Goal: Obtain resource: Obtain resource

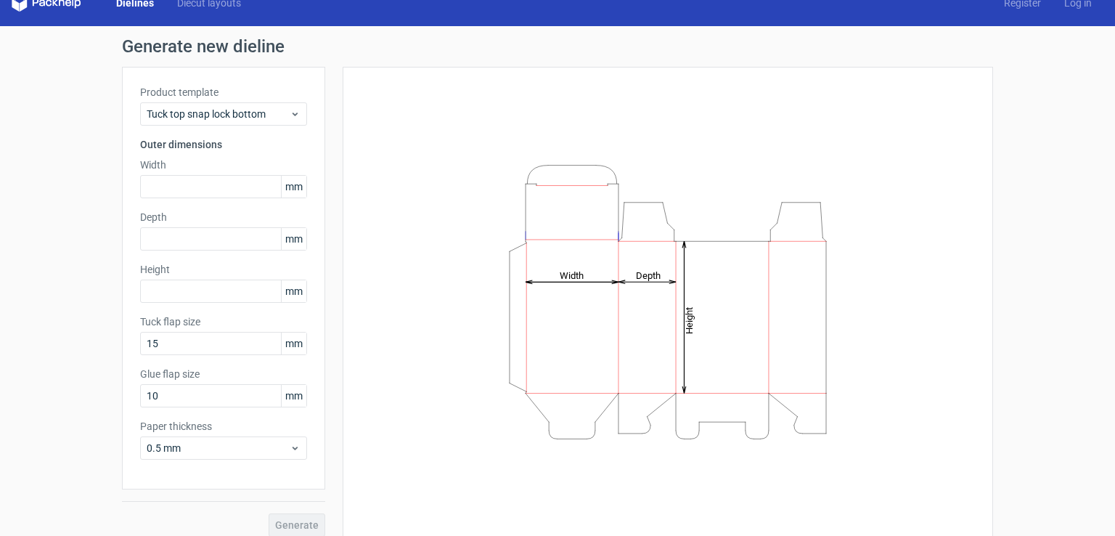
scroll to position [32, 0]
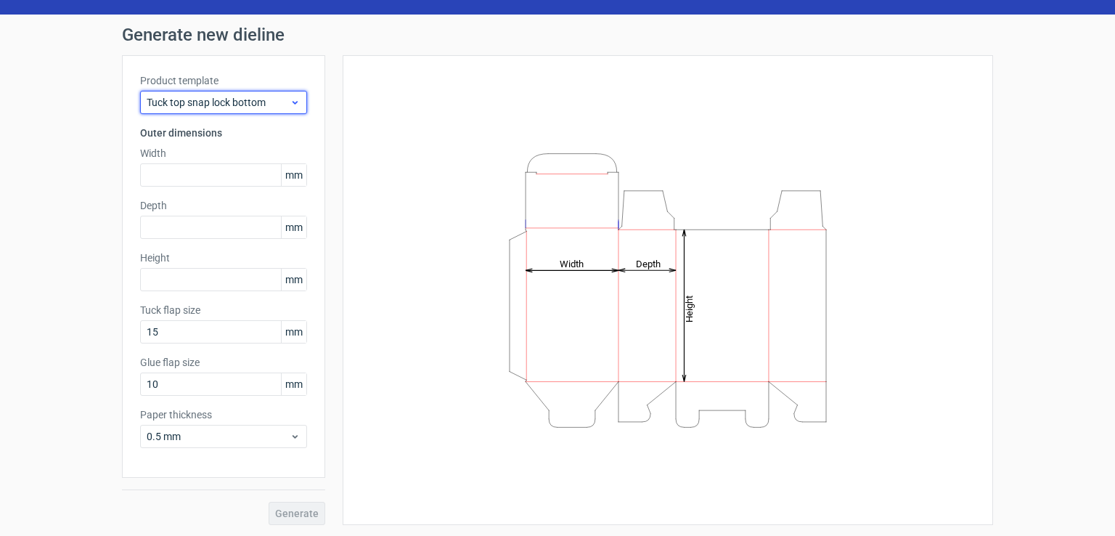
click at [193, 96] on span "Tuck top snap lock bottom" at bounding box center [218, 102] width 143 height 15
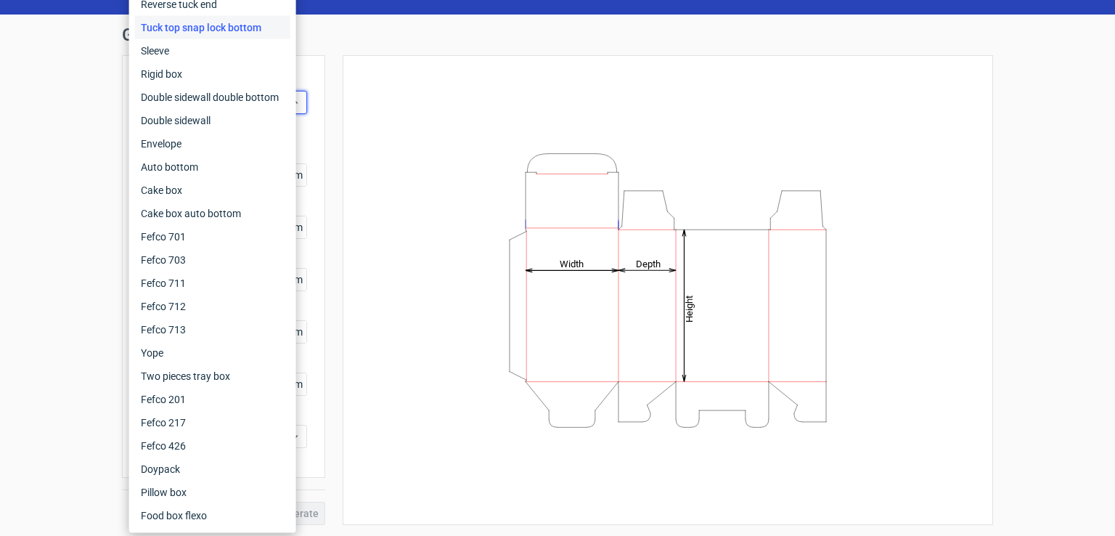
click at [9, 87] on div "Generate new dieline Product template Tuck top snap lock bottom Outer dimension…" at bounding box center [557, 276] width 1115 height 522
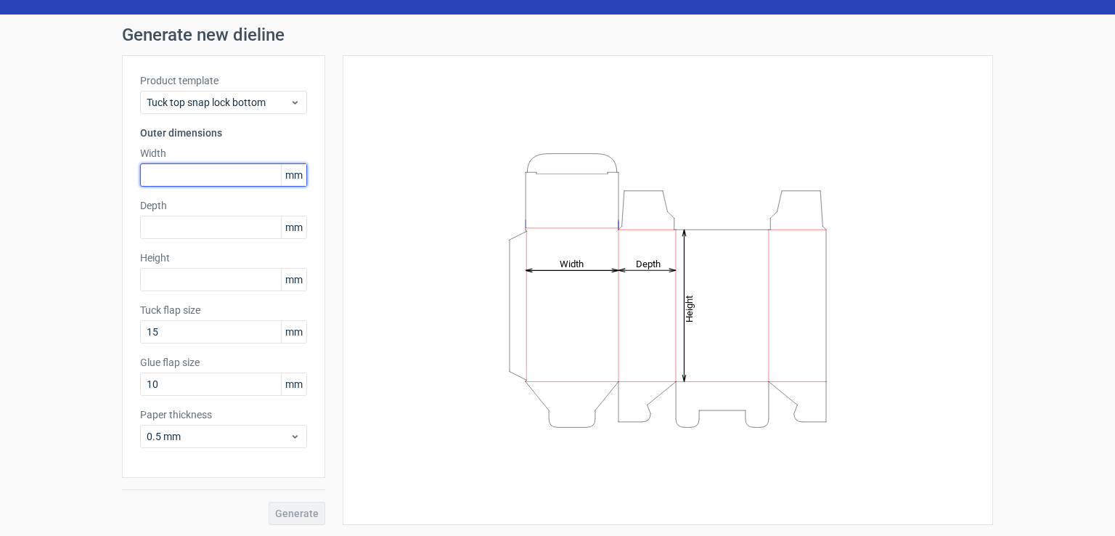
click at [235, 178] on input "text" at bounding box center [223, 174] width 167 height 23
click at [253, 174] on input "text" at bounding box center [223, 174] width 167 height 23
type input "39"
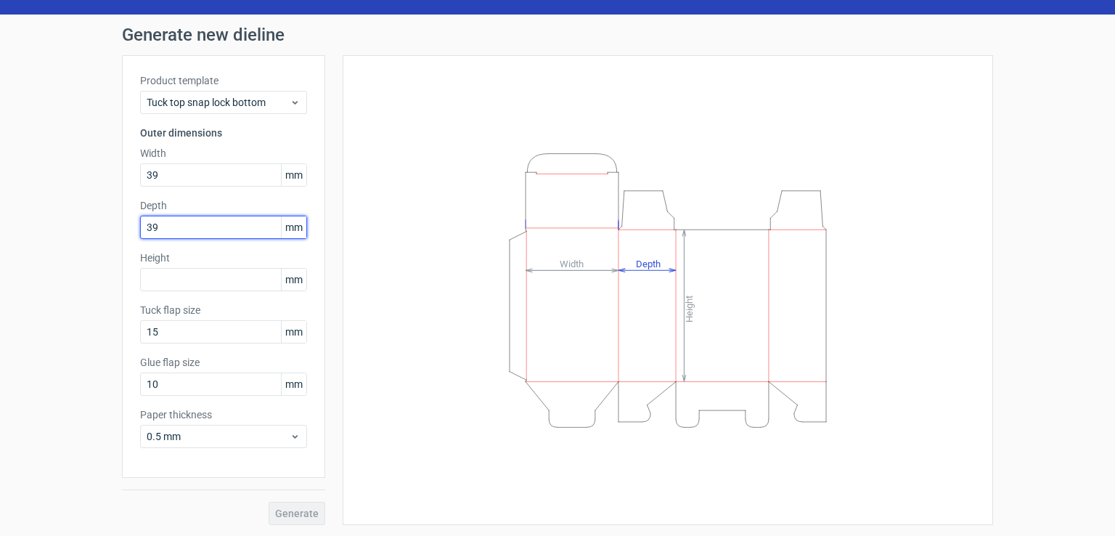
type input "39"
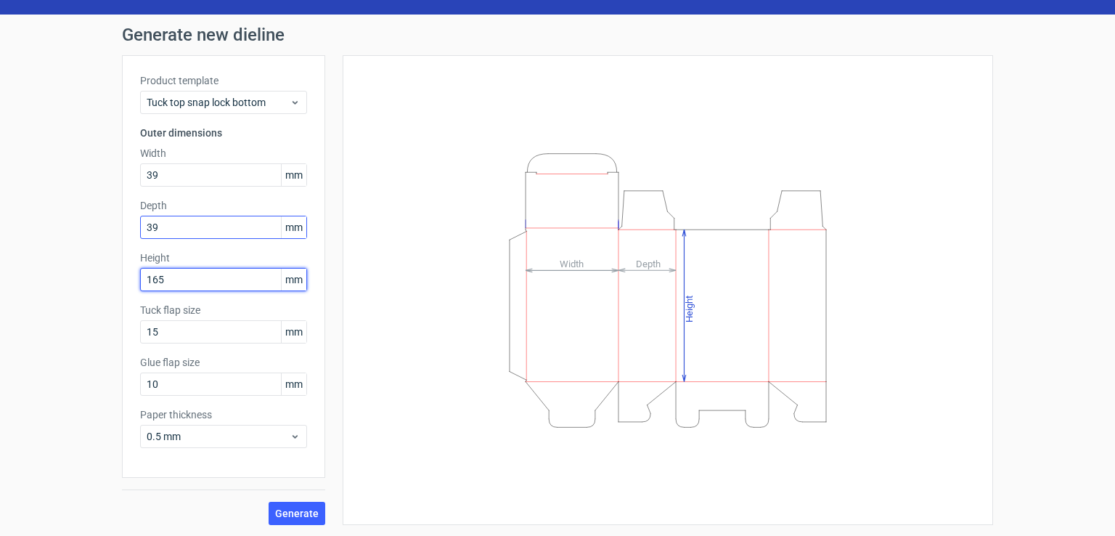
type input "165"
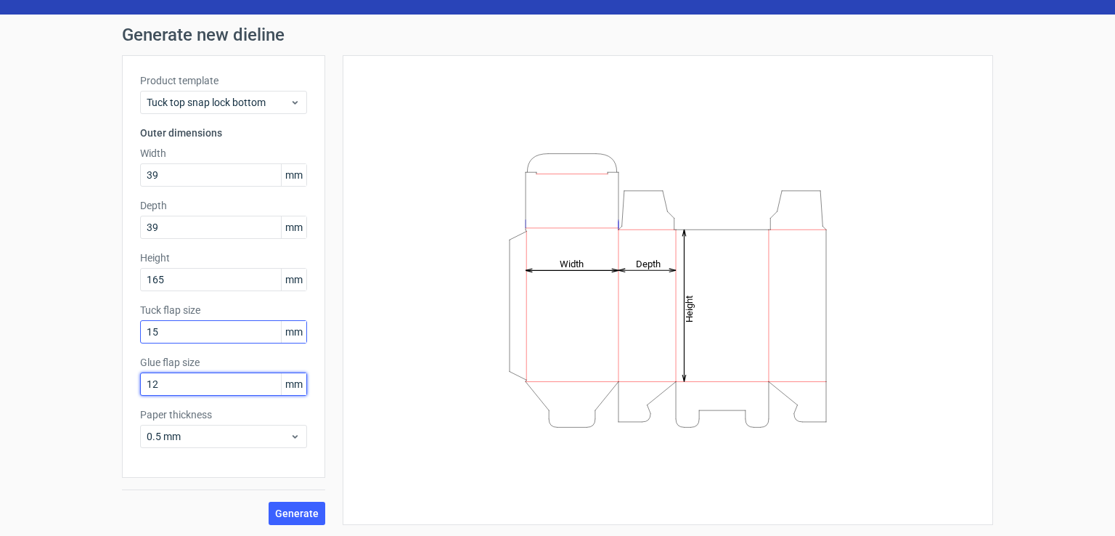
type input "12"
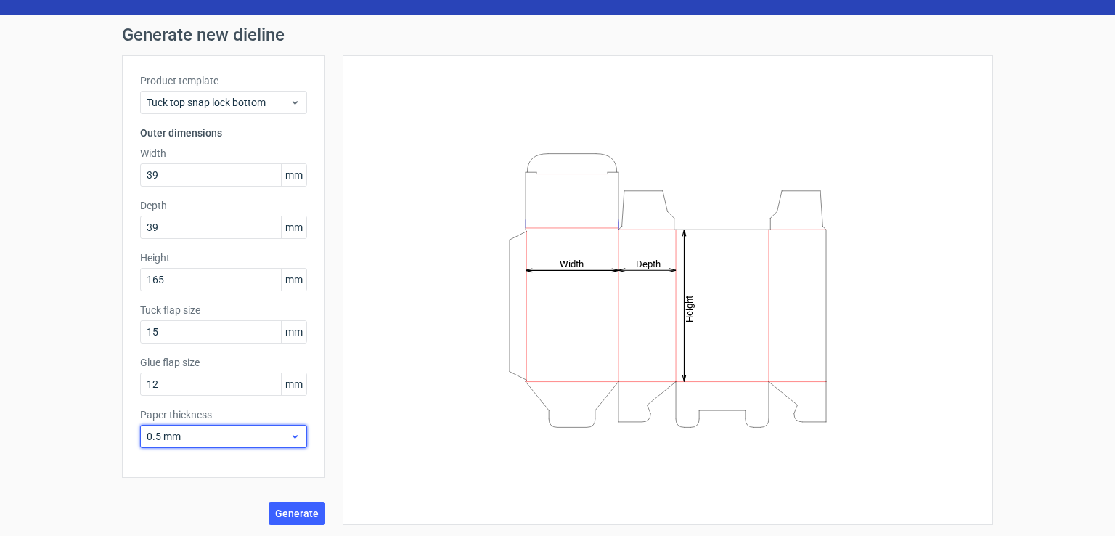
click at [268, 437] on span "0.5 mm" at bounding box center [218, 436] width 143 height 15
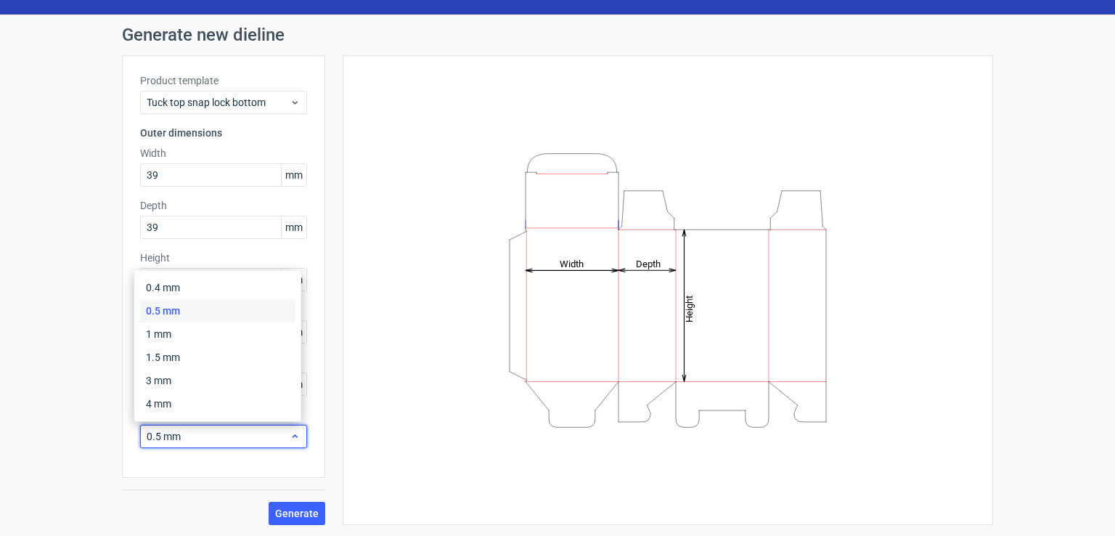
click at [268, 437] on span "0.5 mm" at bounding box center [218, 436] width 143 height 15
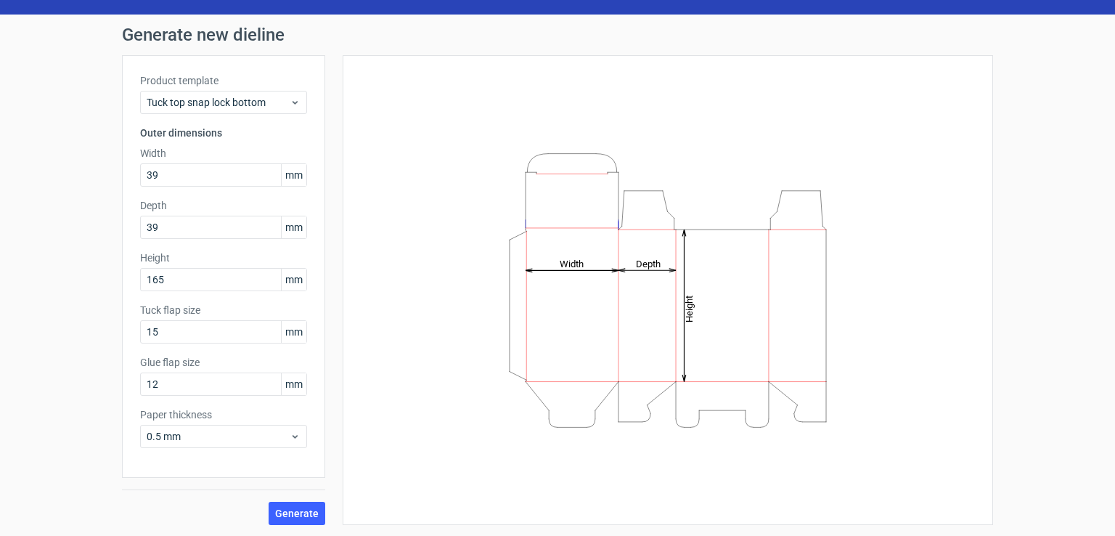
click at [122, 411] on div "Product template Tuck top snap lock bottom Outer dimensions Width 39 mm Depth 3…" at bounding box center [223, 266] width 203 height 423
click at [305, 510] on span "Generate" at bounding box center [297, 513] width 44 height 10
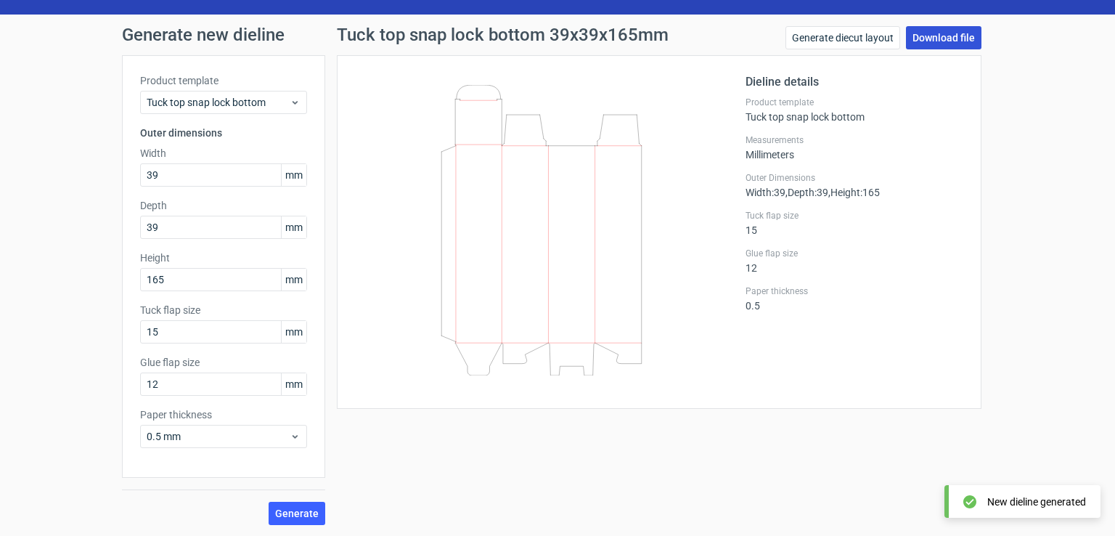
click at [939, 33] on link "Download file" at bounding box center [944, 37] width 76 height 23
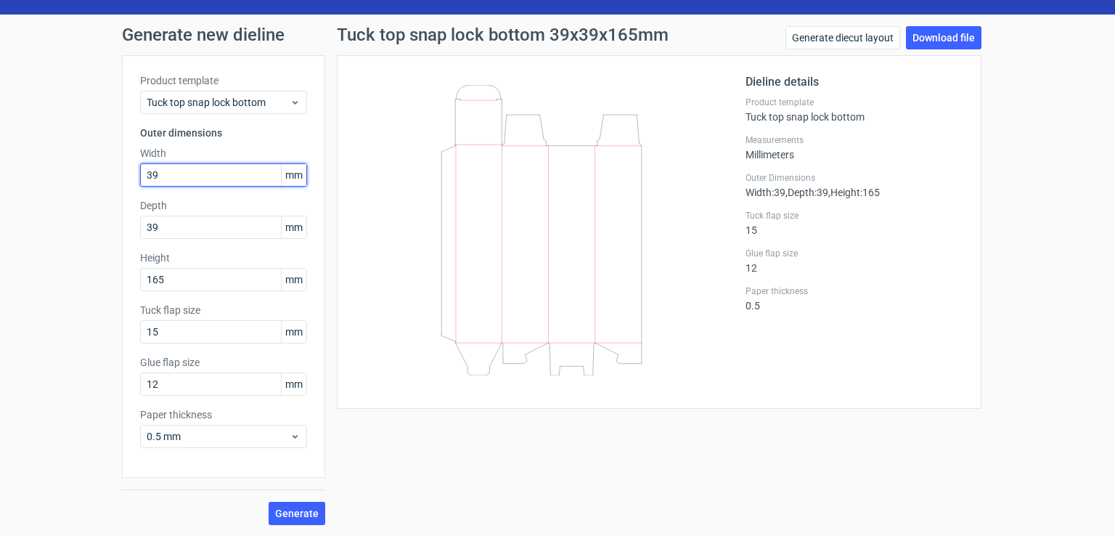
click at [200, 170] on input "39" at bounding box center [223, 174] width 167 height 23
click at [871, 42] on link "Generate diecut layout" at bounding box center [843, 37] width 115 height 23
